Goal: Browse casually: Explore the website without a specific task or goal

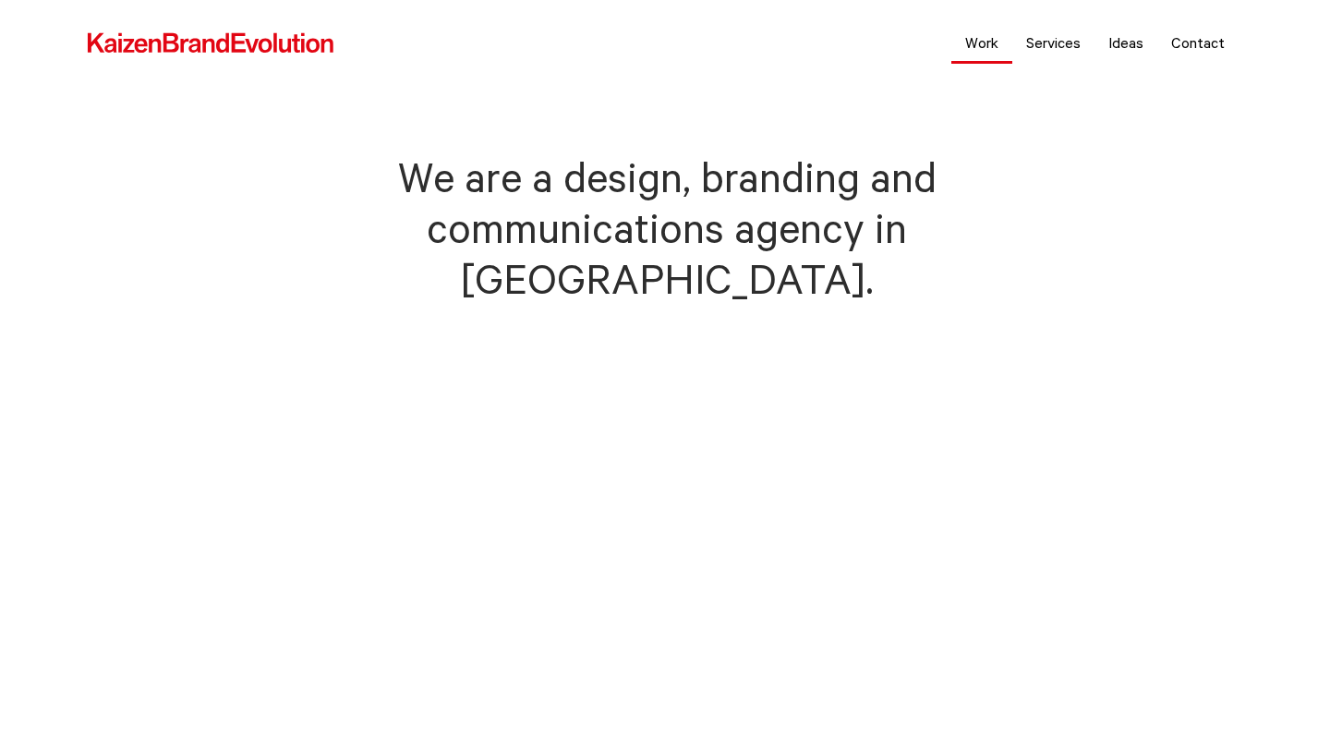
click at [977, 42] on link "Work" at bounding box center [981, 42] width 61 height 46
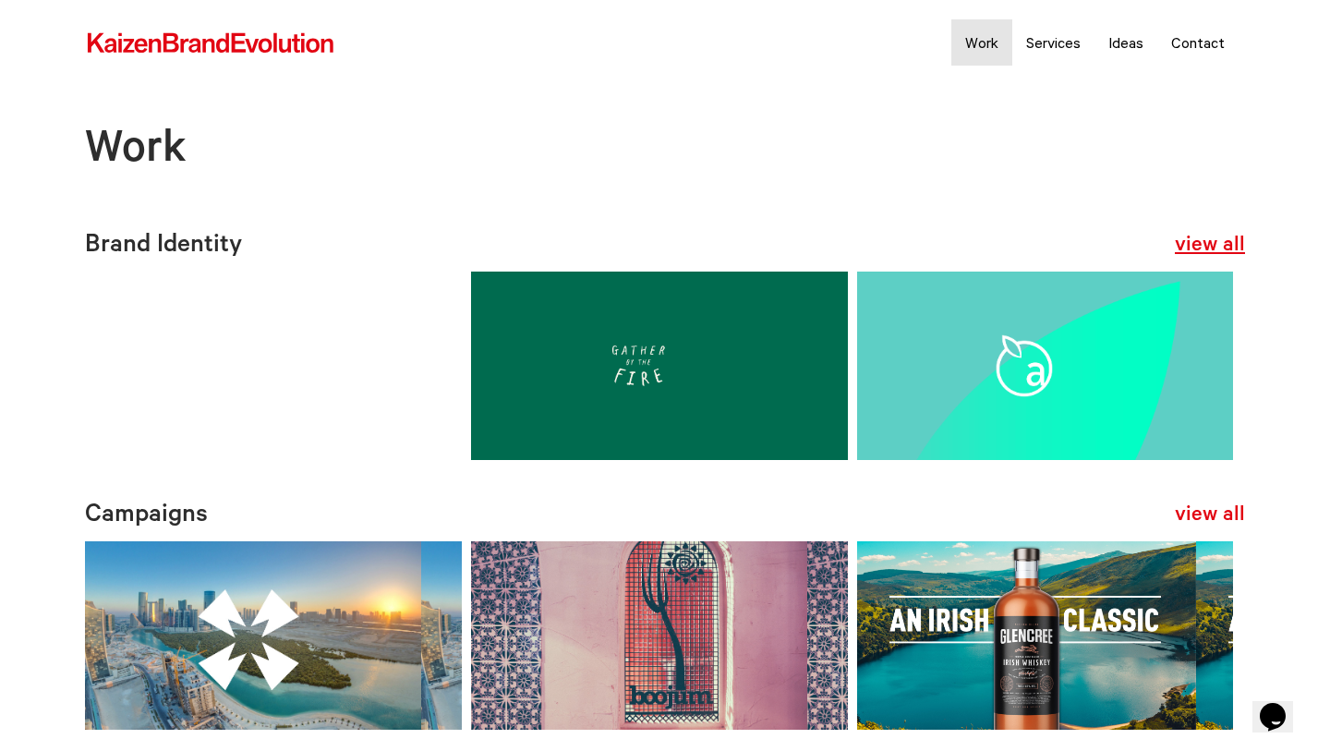
click at [1223, 240] on link "view all" at bounding box center [1210, 247] width 70 height 30
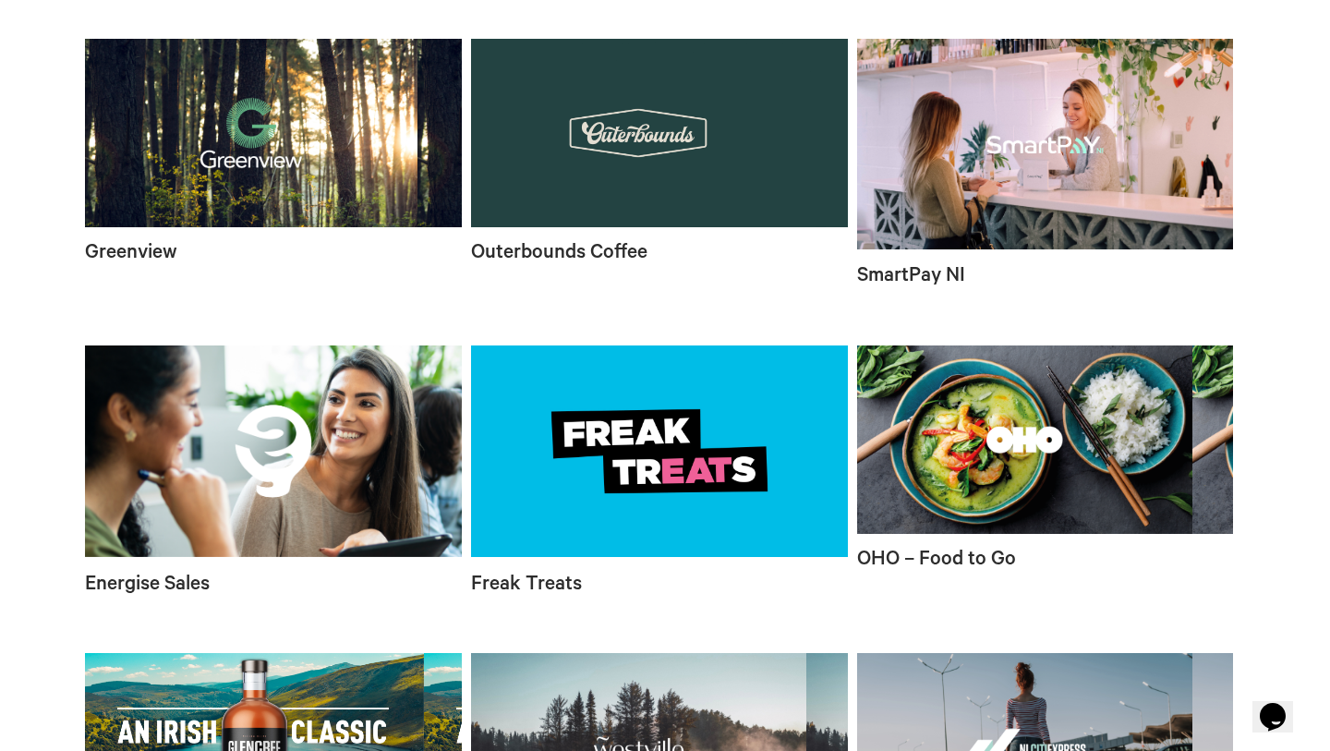
scroll to position [1288, 0]
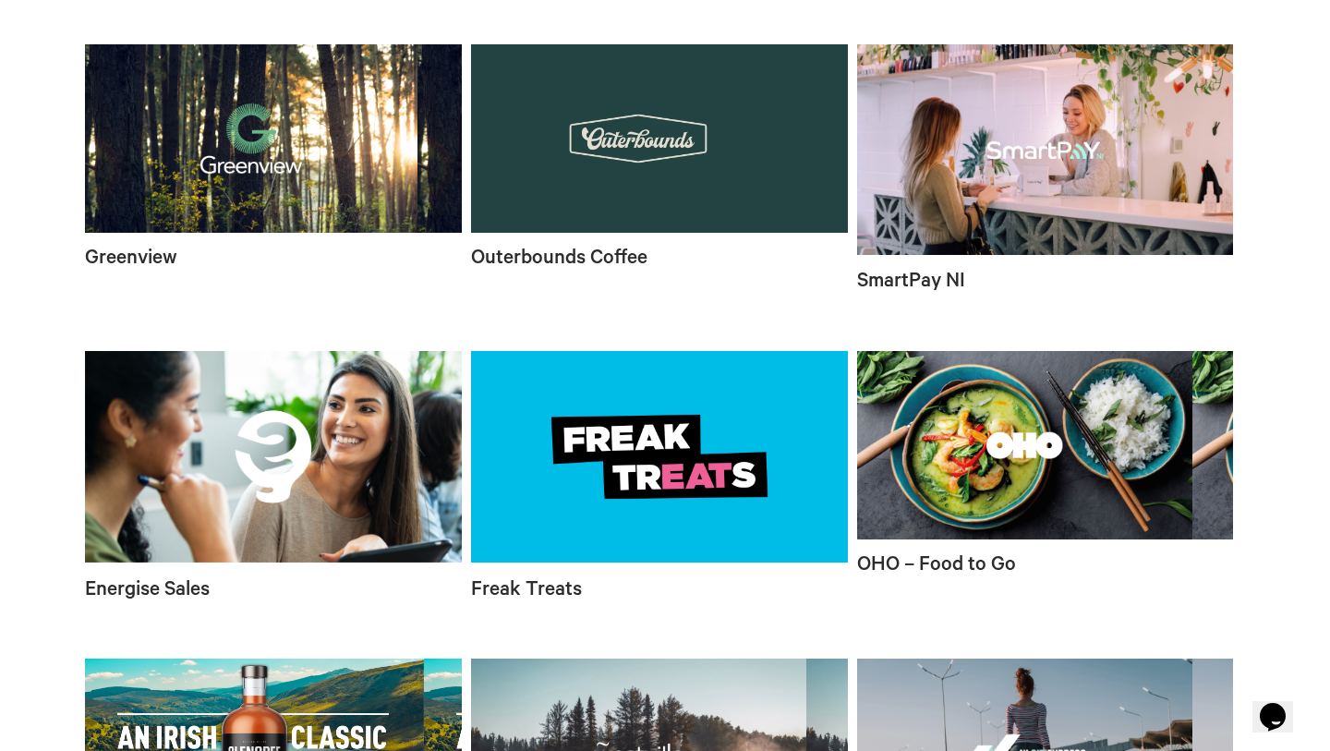
click at [308, 233] on video at bounding box center [273, 138] width 377 height 188
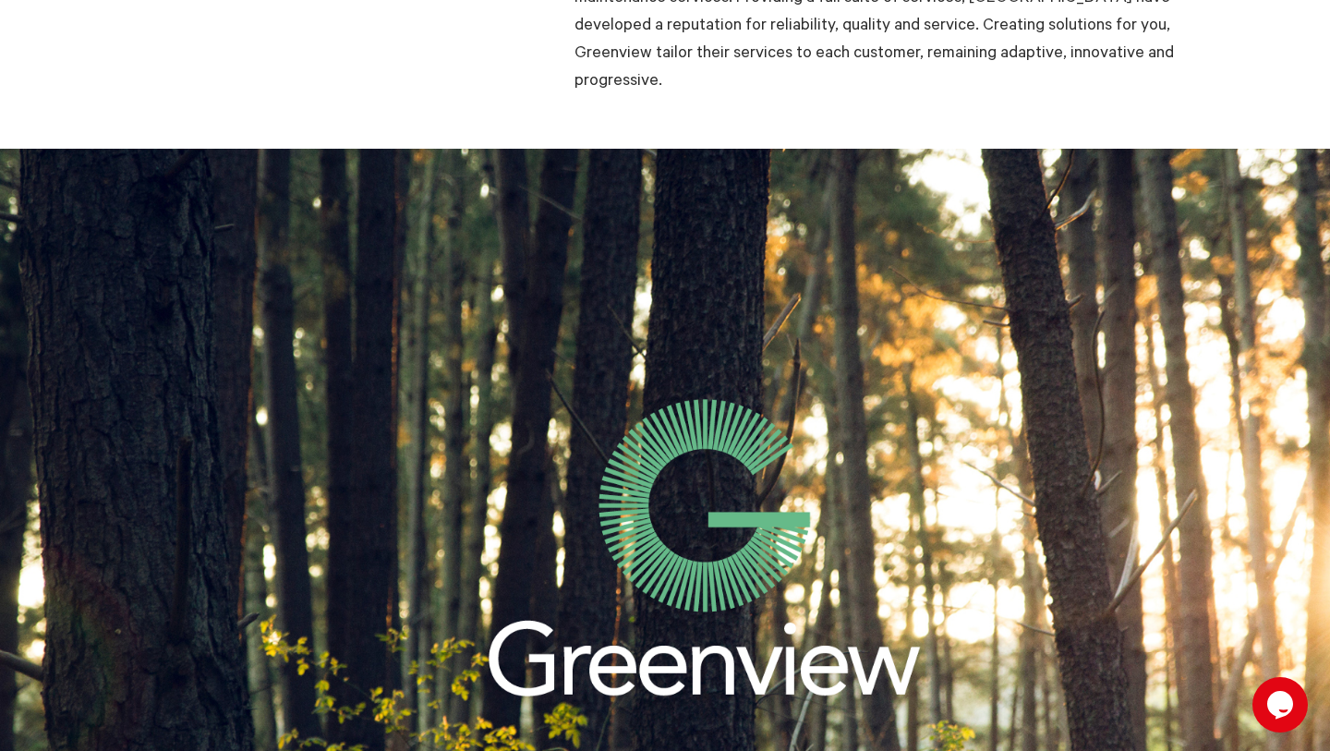
scroll to position [385, 0]
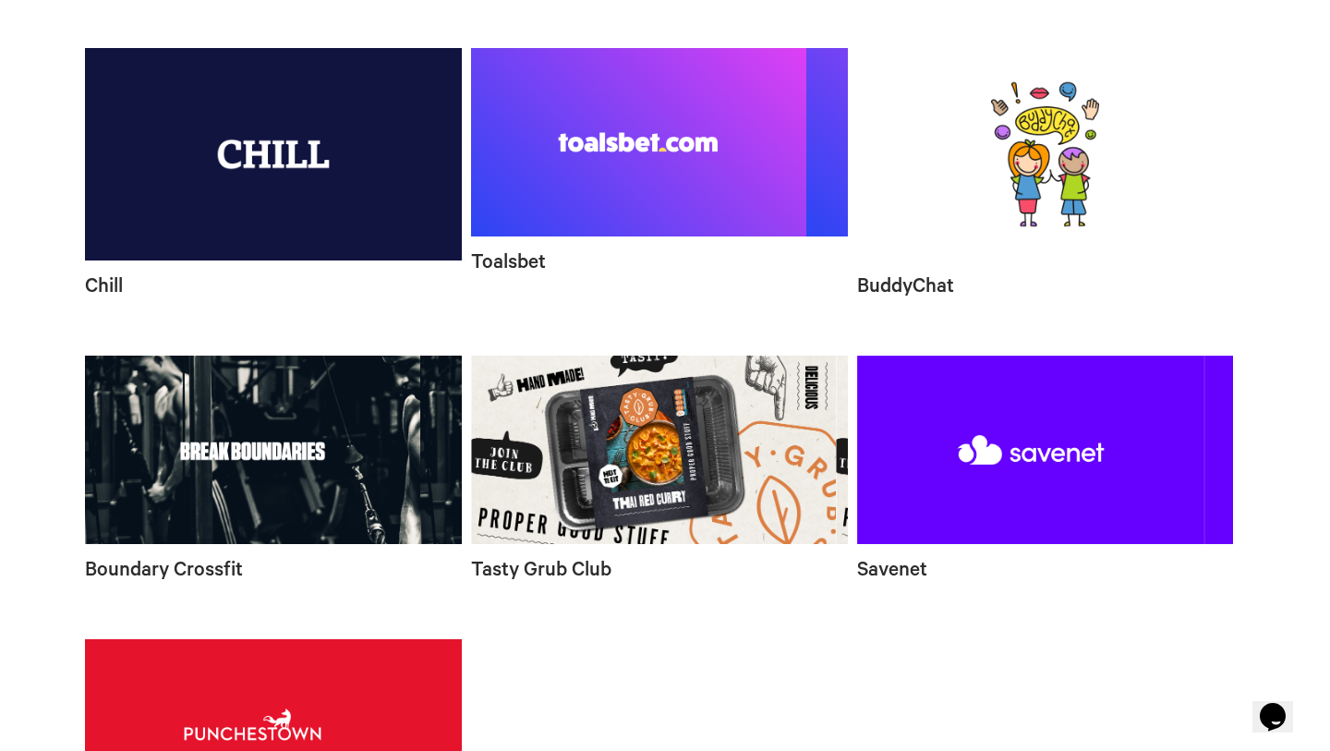
scroll to position [2490, 0]
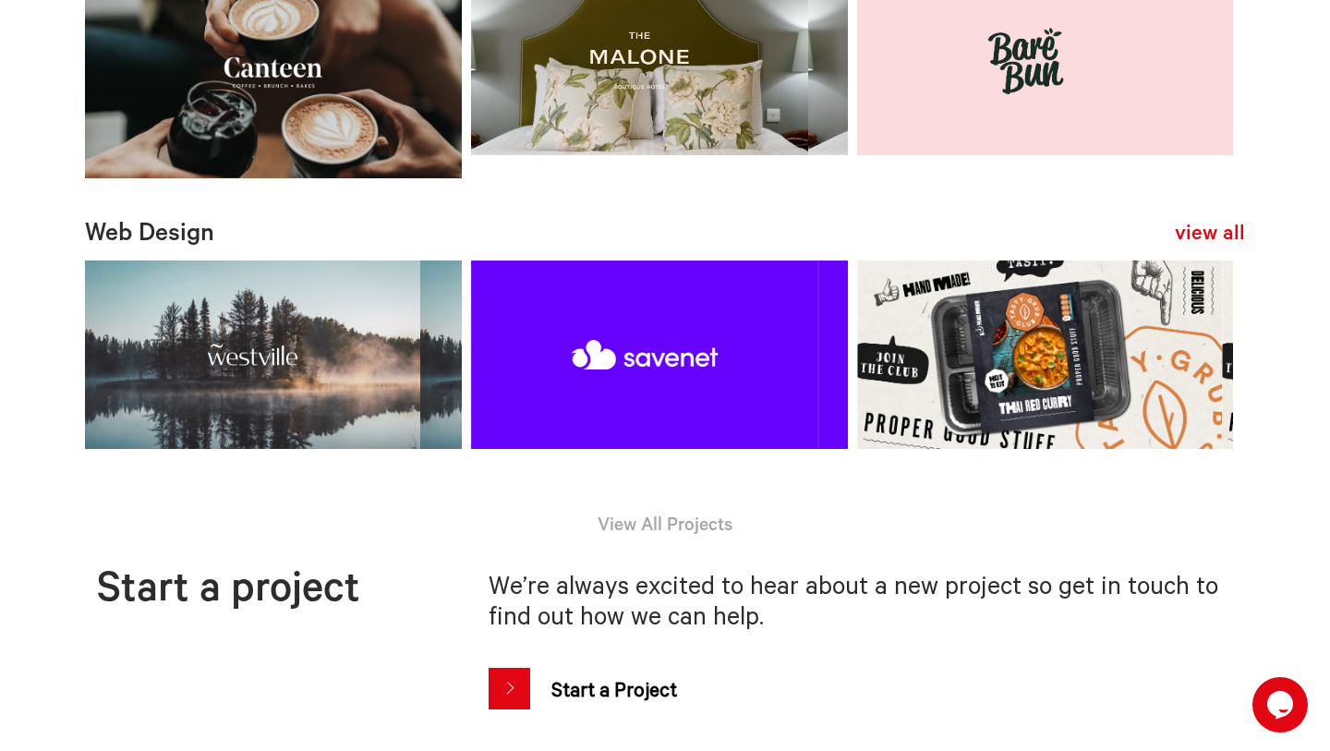
scroll to position [1115, 0]
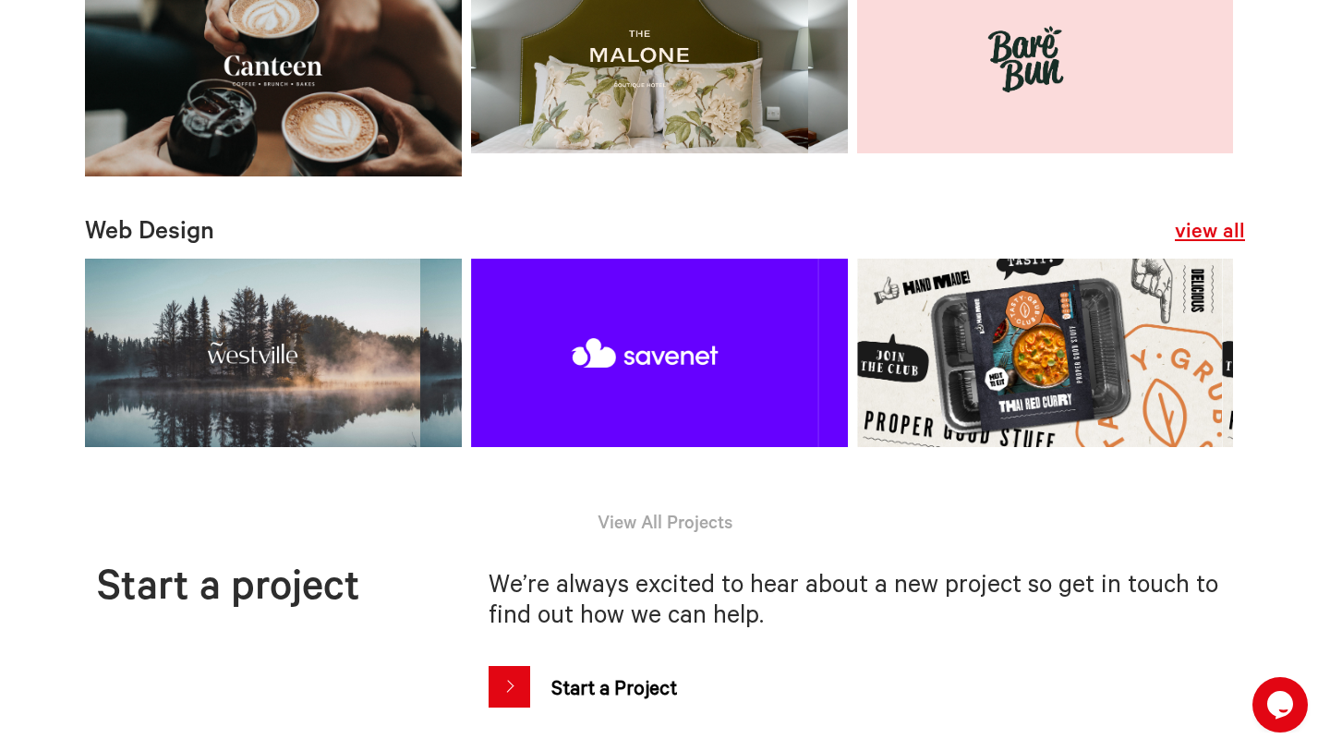
click at [1212, 249] on link "view all" at bounding box center [1210, 234] width 70 height 30
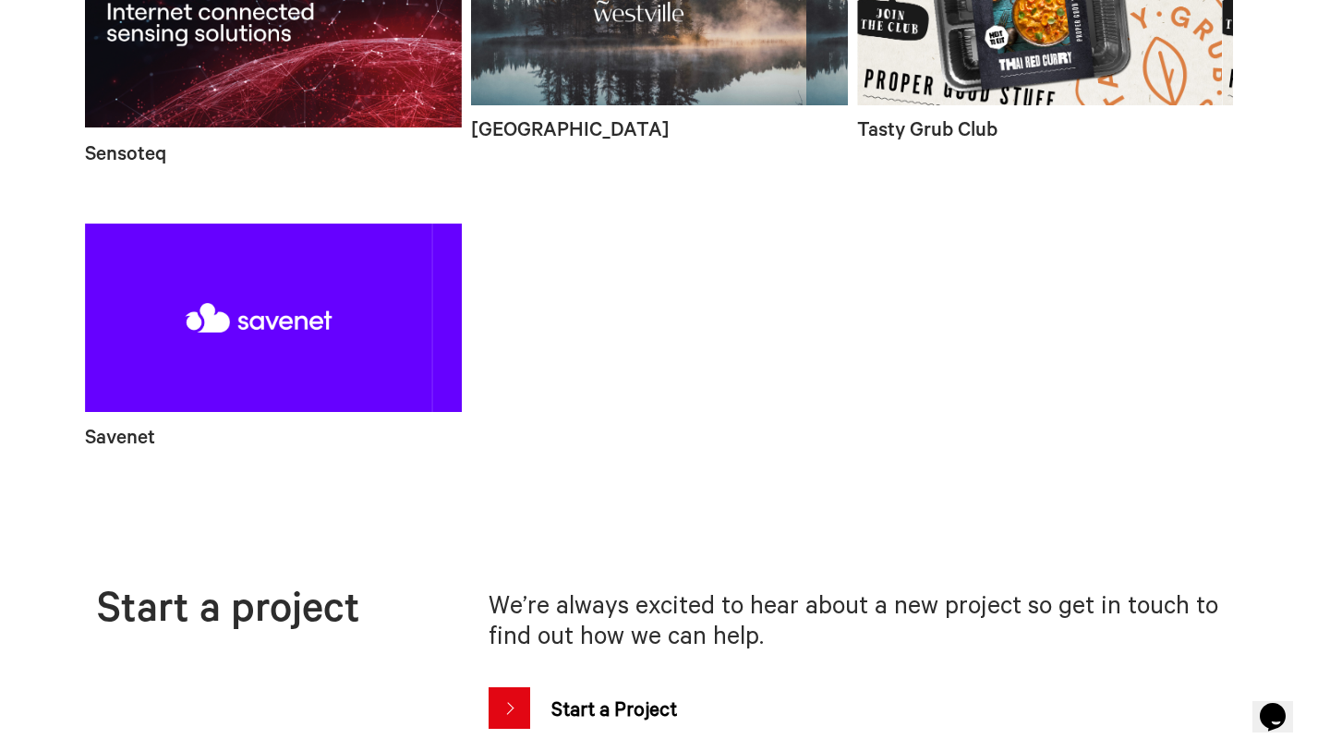
scroll to position [609, 0]
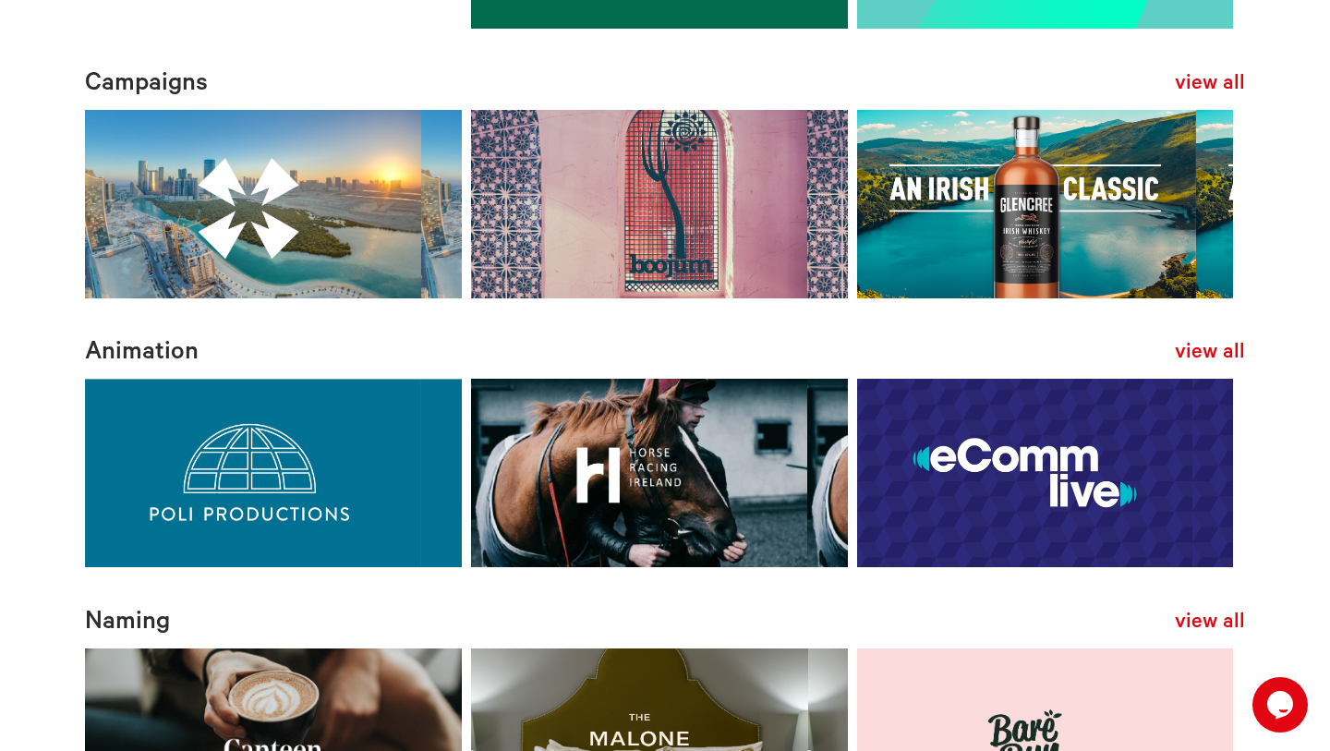
scroll to position [417, 0]
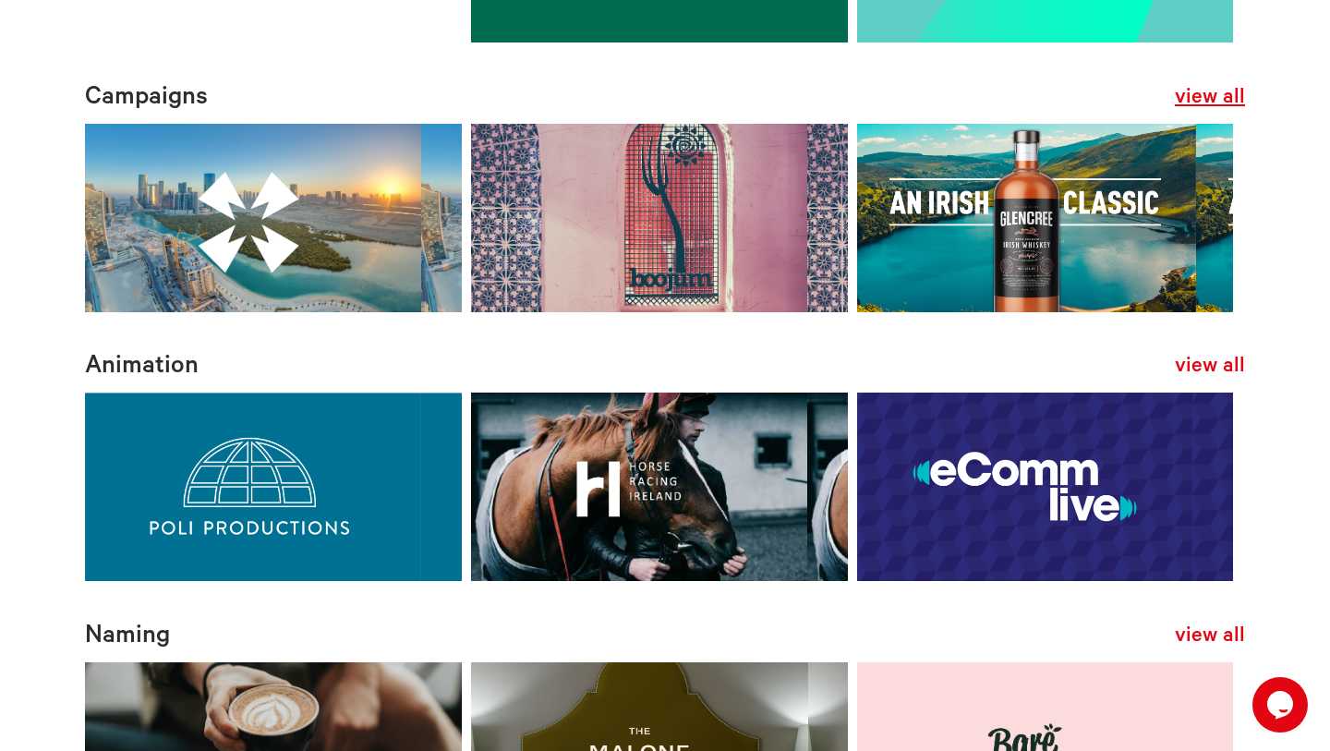
click at [1227, 108] on link "view all" at bounding box center [1210, 99] width 70 height 30
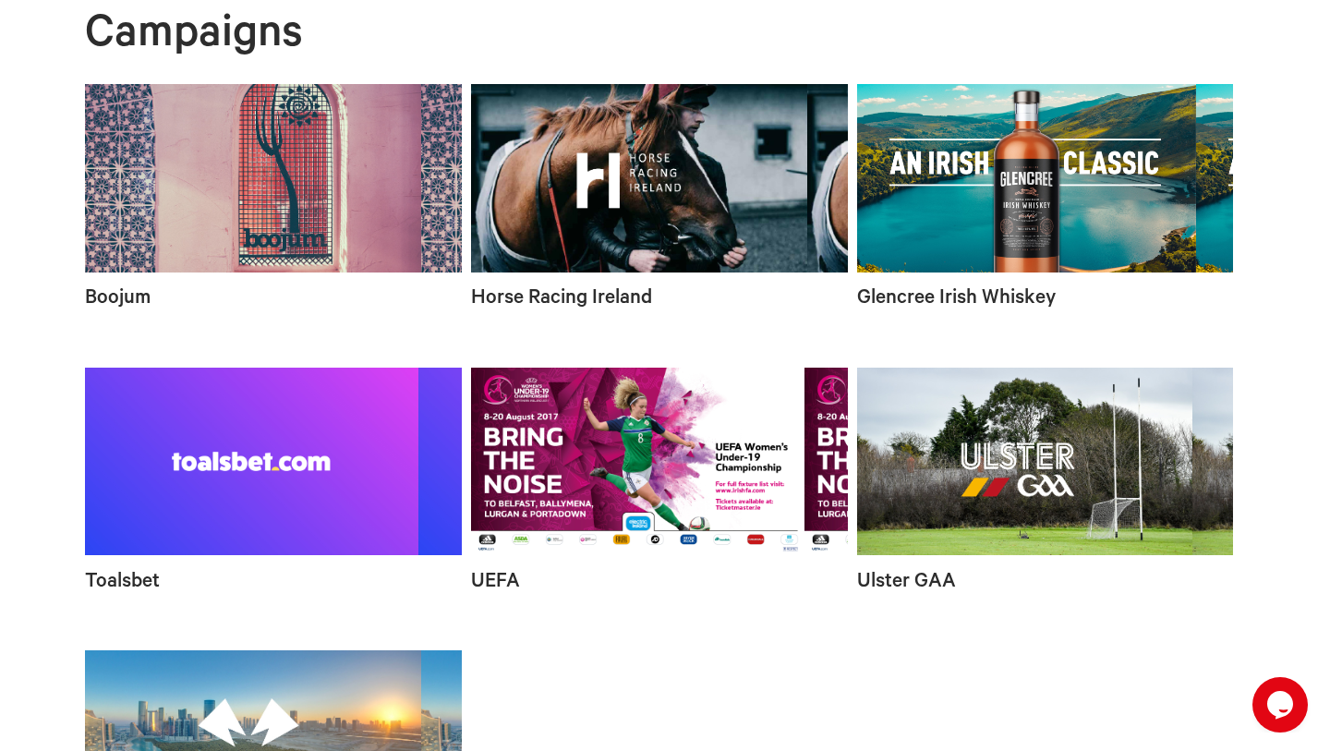
scroll to position [92, 0]
